Goal: Book appointment/travel/reservation

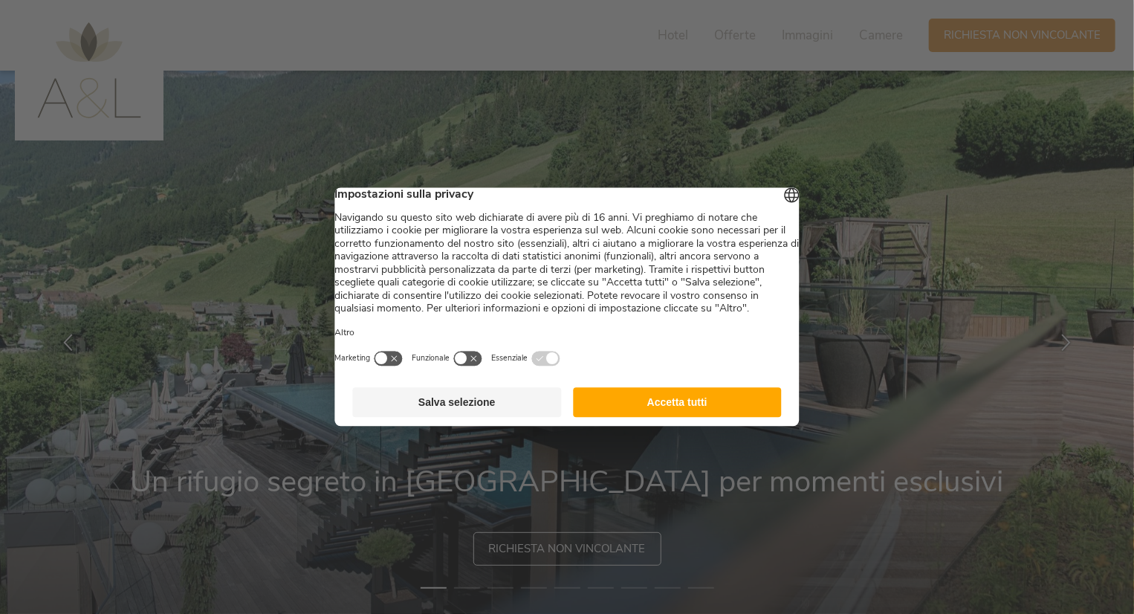
click at [669, 407] on button "Accetta tutti" at bounding box center [677, 403] width 209 height 30
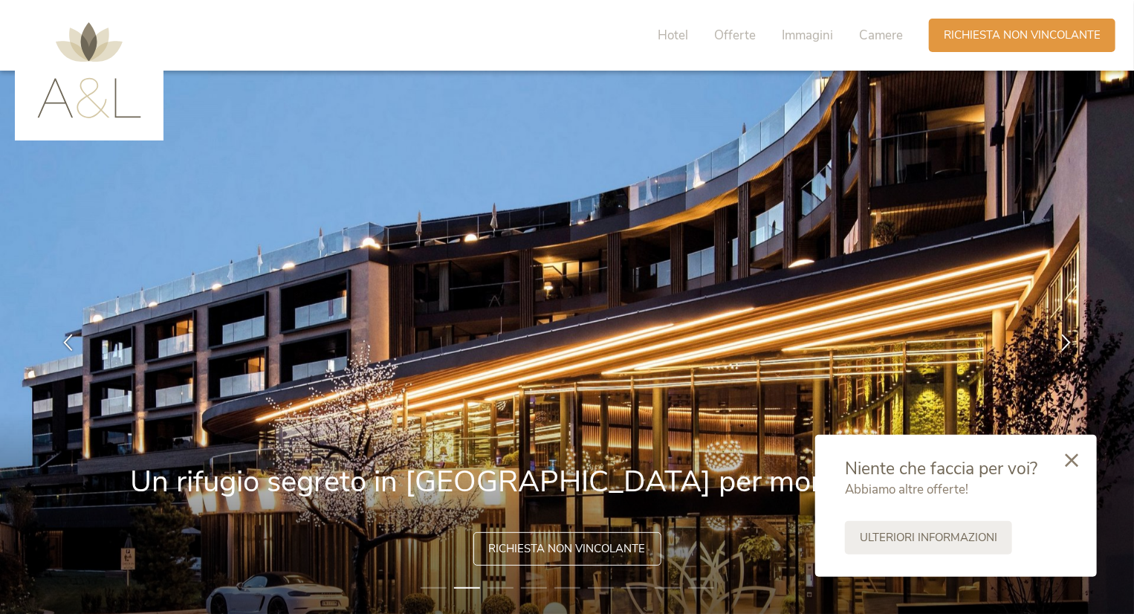
click at [94, 57] on img at bounding box center [89, 70] width 104 height 96
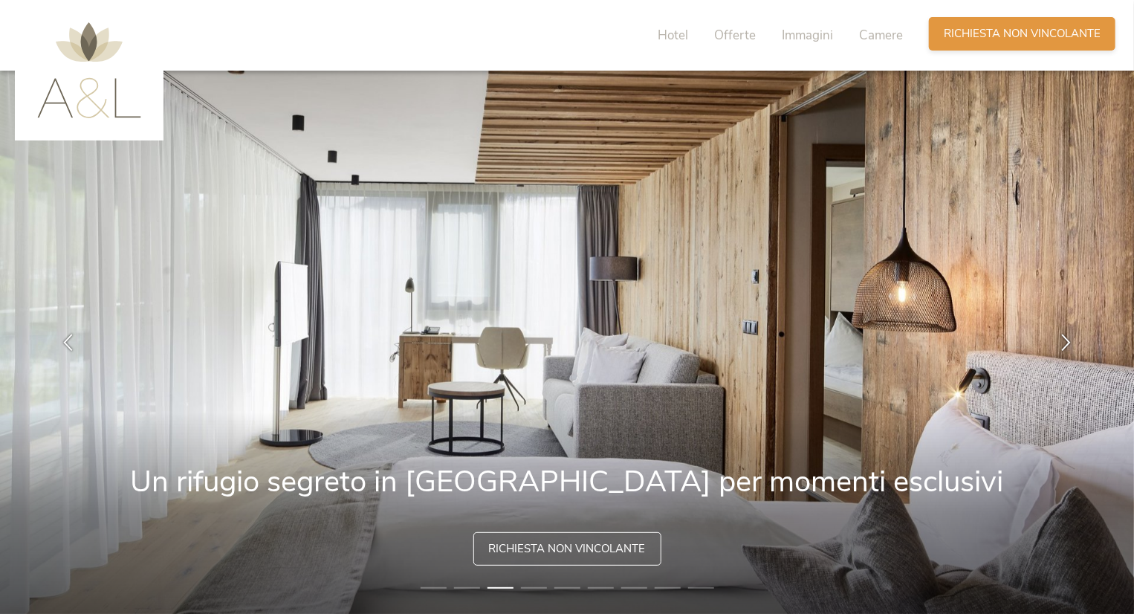
click at [984, 35] on span "Richiesta non vincolante" at bounding box center [1021, 34] width 157 height 16
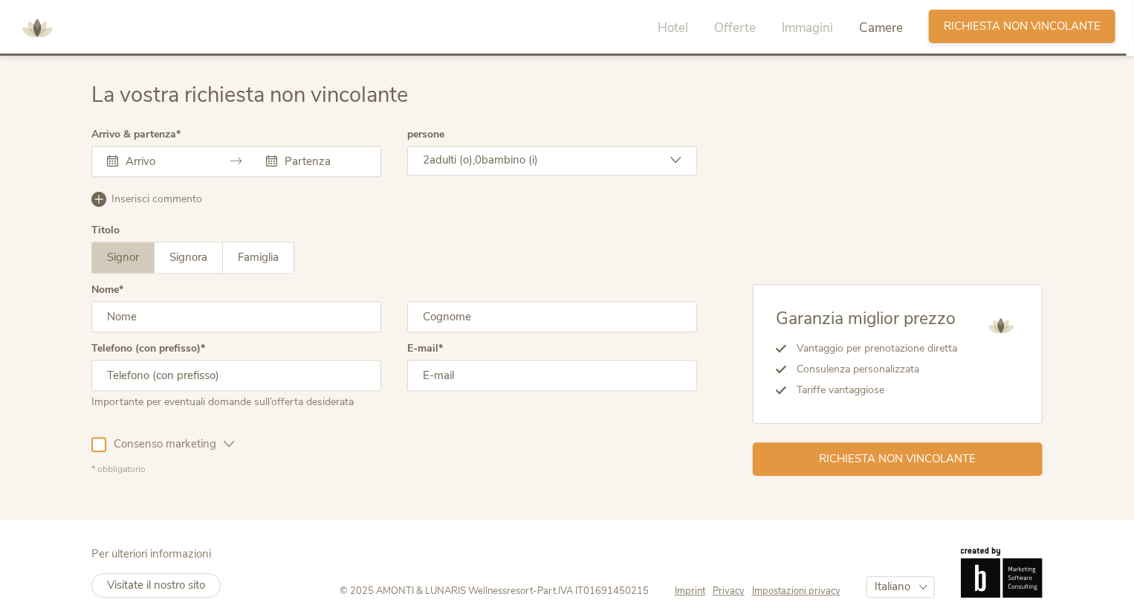
scroll to position [4469, 0]
